Goal: Task Accomplishment & Management: Complete application form

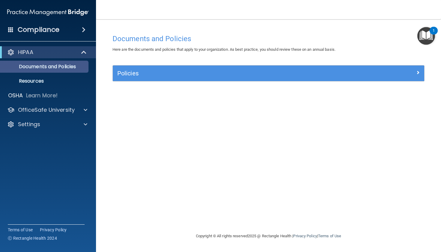
click at [51, 68] on p "Documents and Policies" at bounding box center [45, 67] width 82 height 6
click at [53, 54] on div "HIPAA" at bounding box center [40, 52] width 74 height 7
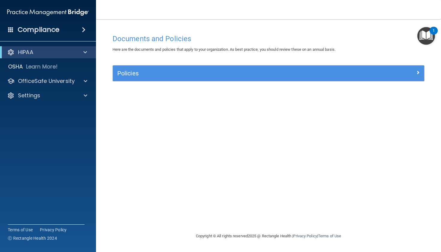
click at [53, 54] on div "HIPAA" at bounding box center [40, 52] width 74 height 7
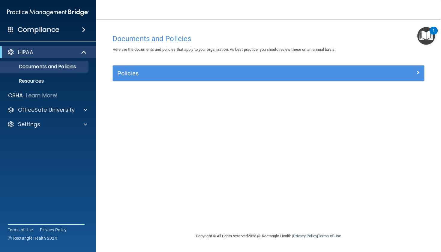
click at [247, 36] on img "Open Resource Center, 1 new notification" at bounding box center [426, 36] width 18 height 18
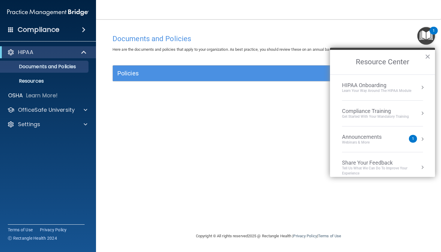
click at [247, 112] on div "Compliance Training" at bounding box center [375, 111] width 67 height 7
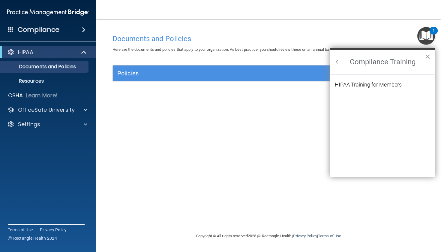
click at [247, 85] on div "HIPAA Training for Members" at bounding box center [368, 84] width 67 height 5
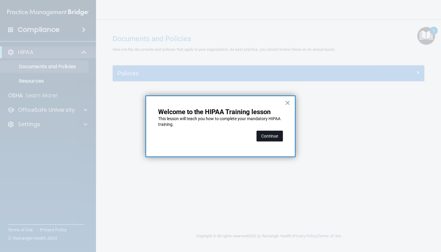
click at [247, 130] on button "Continue" at bounding box center [269, 135] width 26 height 11
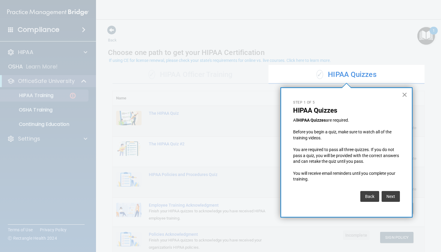
click at [247, 94] on button "×" at bounding box center [405, 95] width 6 height 10
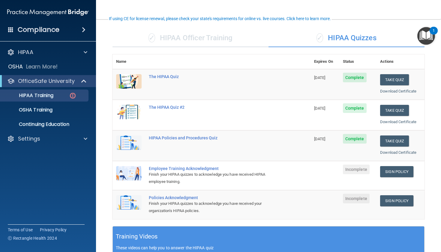
scroll to position [42, 0]
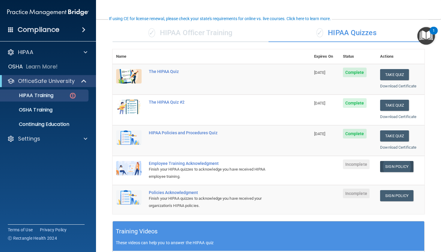
click at [247, 166] on link "Sign Policy" at bounding box center [396, 166] width 33 height 11
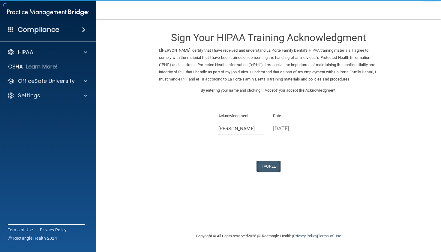
click at [278, 166] on button "I Agree" at bounding box center [268, 165] width 24 height 11
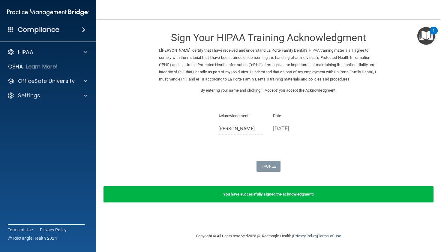
click at [425, 39] on img "Open Resource Center, 1 new notification" at bounding box center [426, 36] width 18 height 18
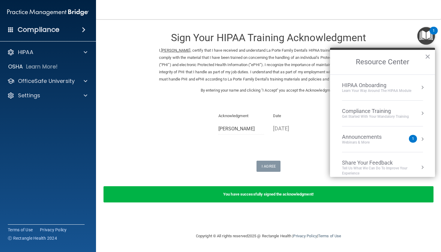
click at [383, 112] on div "Compliance Training" at bounding box center [375, 111] width 67 height 7
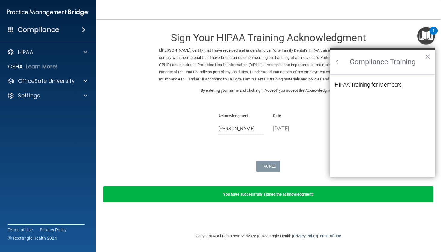
click at [384, 83] on div "HIPAA Training for Members" at bounding box center [368, 84] width 67 height 5
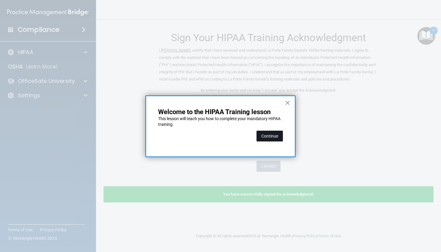
click at [273, 135] on button "Continue" at bounding box center [269, 135] width 26 height 11
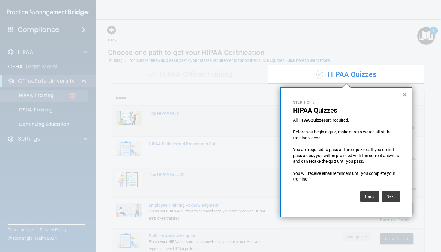
click at [403, 95] on button "×" at bounding box center [405, 95] width 6 height 10
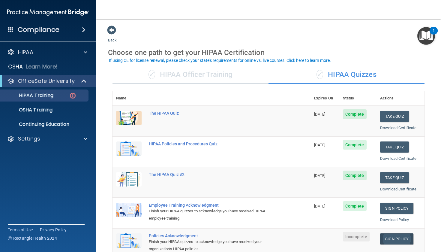
click at [392, 236] on link "Sign Policy" at bounding box center [396, 238] width 33 height 11
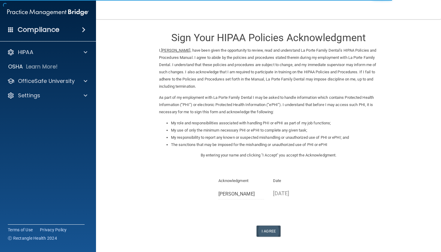
click at [267, 225] on button "I Agree" at bounding box center [268, 230] width 24 height 11
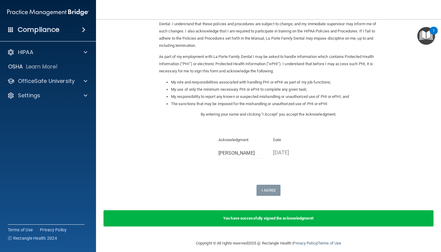
scroll to position [40, 0]
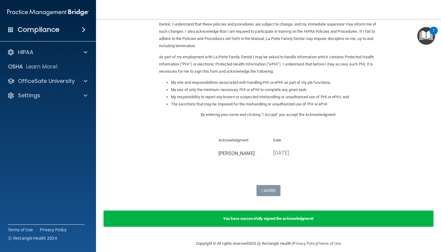
click at [433, 33] on div "1" at bounding box center [434, 35] width 2 height 8
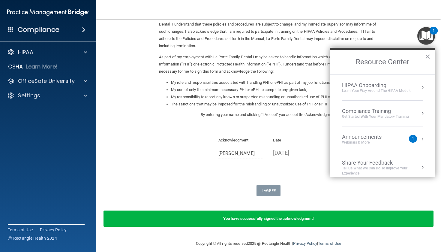
click at [366, 115] on div "Get Started with your mandatory training" at bounding box center [375, 116] width 67 height 5
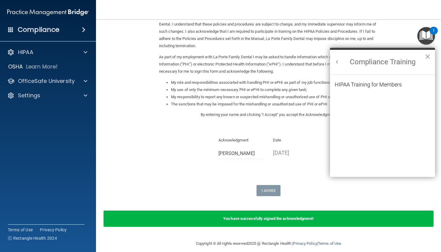
scroll to position [0, 0]
click at [372, 88] on li "HIPAA Training for Members" at bounding box center [382, 88] width 95 height 13
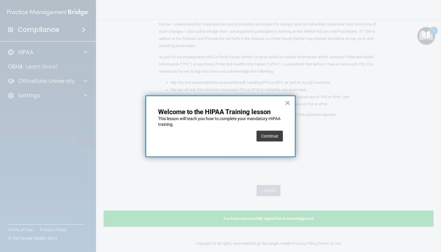
click at [287, 102] on button "×" at bounding box center [288, 103] width 6 height 10
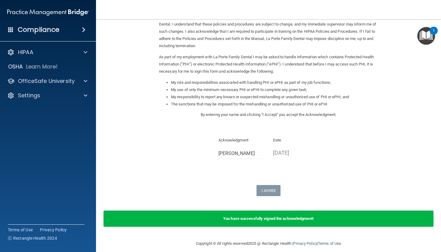
click at [419, 40] on img "Open Resource Center, 1 new notification" at bounding box center [426, 36] width 18 height 18
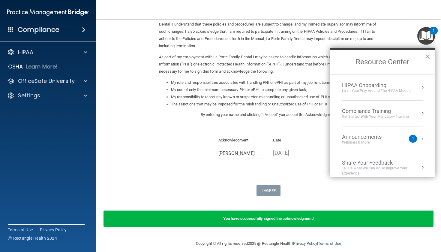
click at [367, 113] on div "Compliance Training" at bounding box center [375, 111] width 67 height 7
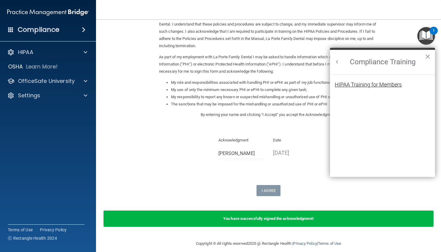
click at [376, 82] on div "HIPAA Training for Members" at bounding box center [368, 84] width 67 height 5
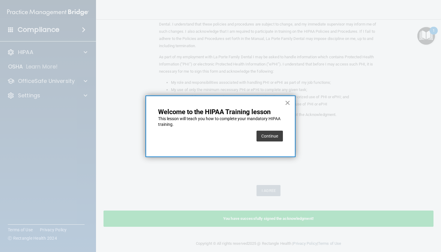
click at [286, 102] on button "×" at bounding box center [288, 103] width 6 height 10
